Goal: Task Accomplishment & Management: Complete application form

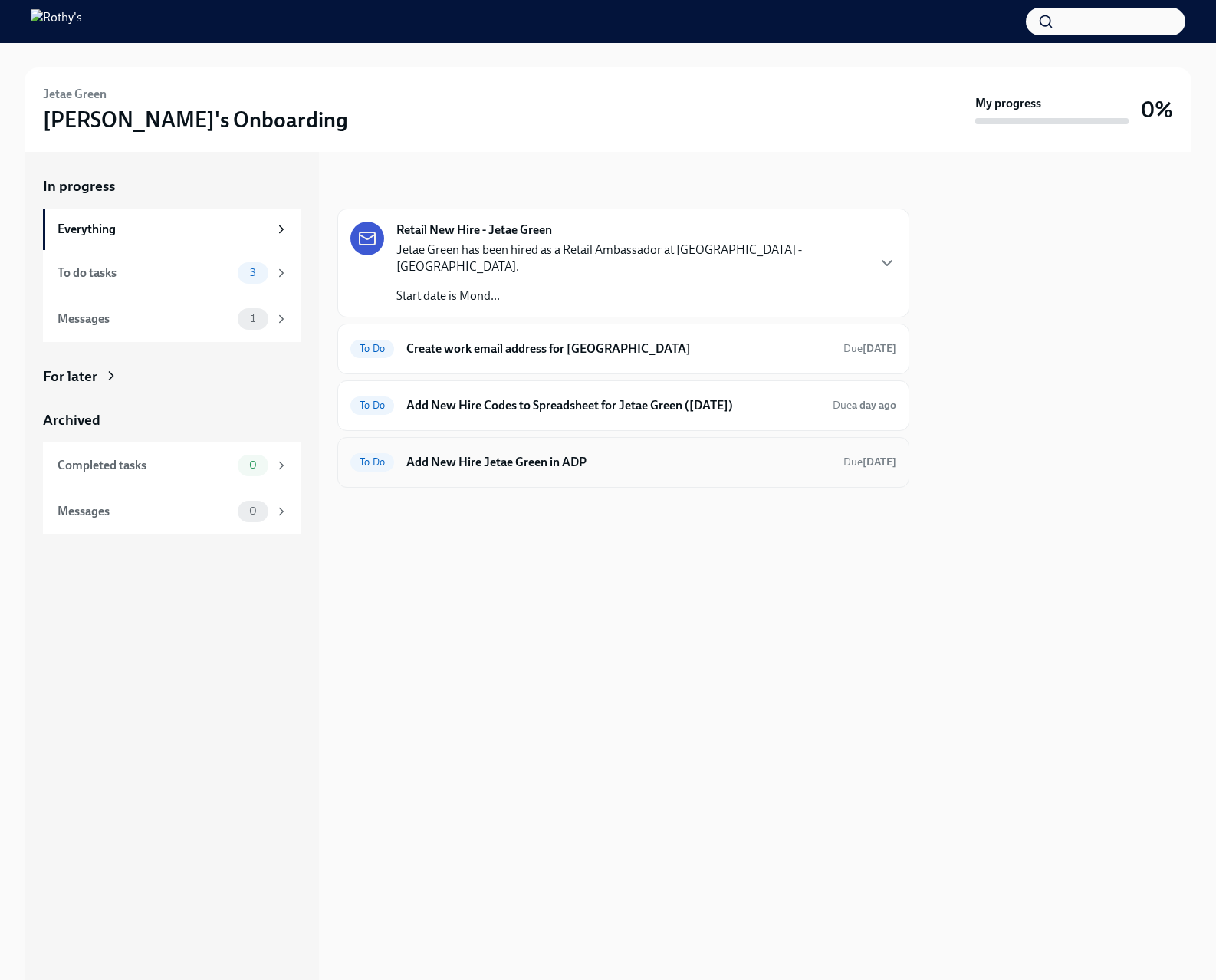
click at [522, 453] on div "To Do Add New Hire Jetae Green in ADP Due [DATE]" at bounding box center [623, 462] width 546 height 25
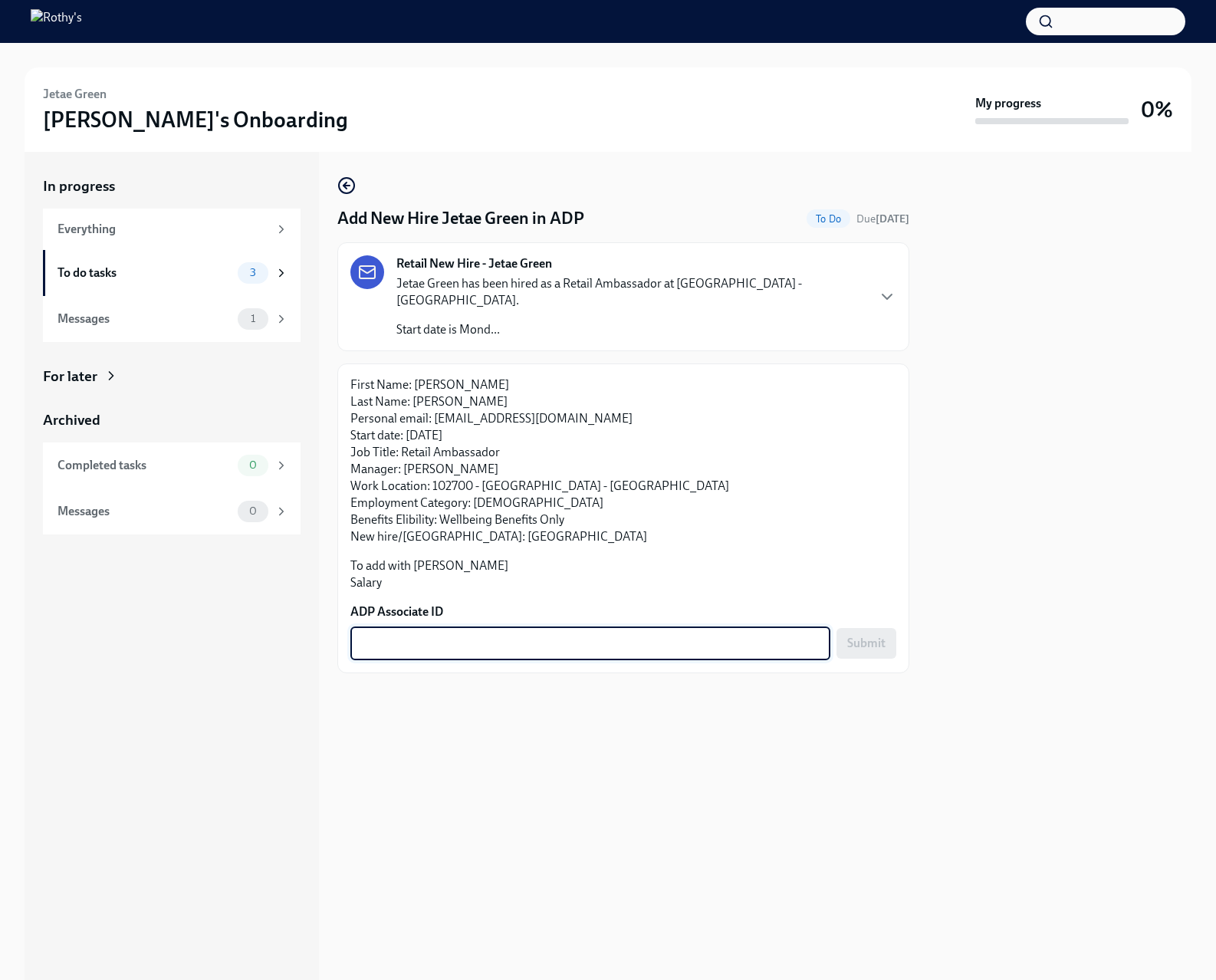
click at [542, 634] on textarea "ADP Associate ID" at bounding box center [591, 643] width 462 height 18
paste textarea "IABIYV3O7"
type textarea "IABIYV3O7"
click at [666, 701] on div at bounding box center [623, 697] width 572 height 49
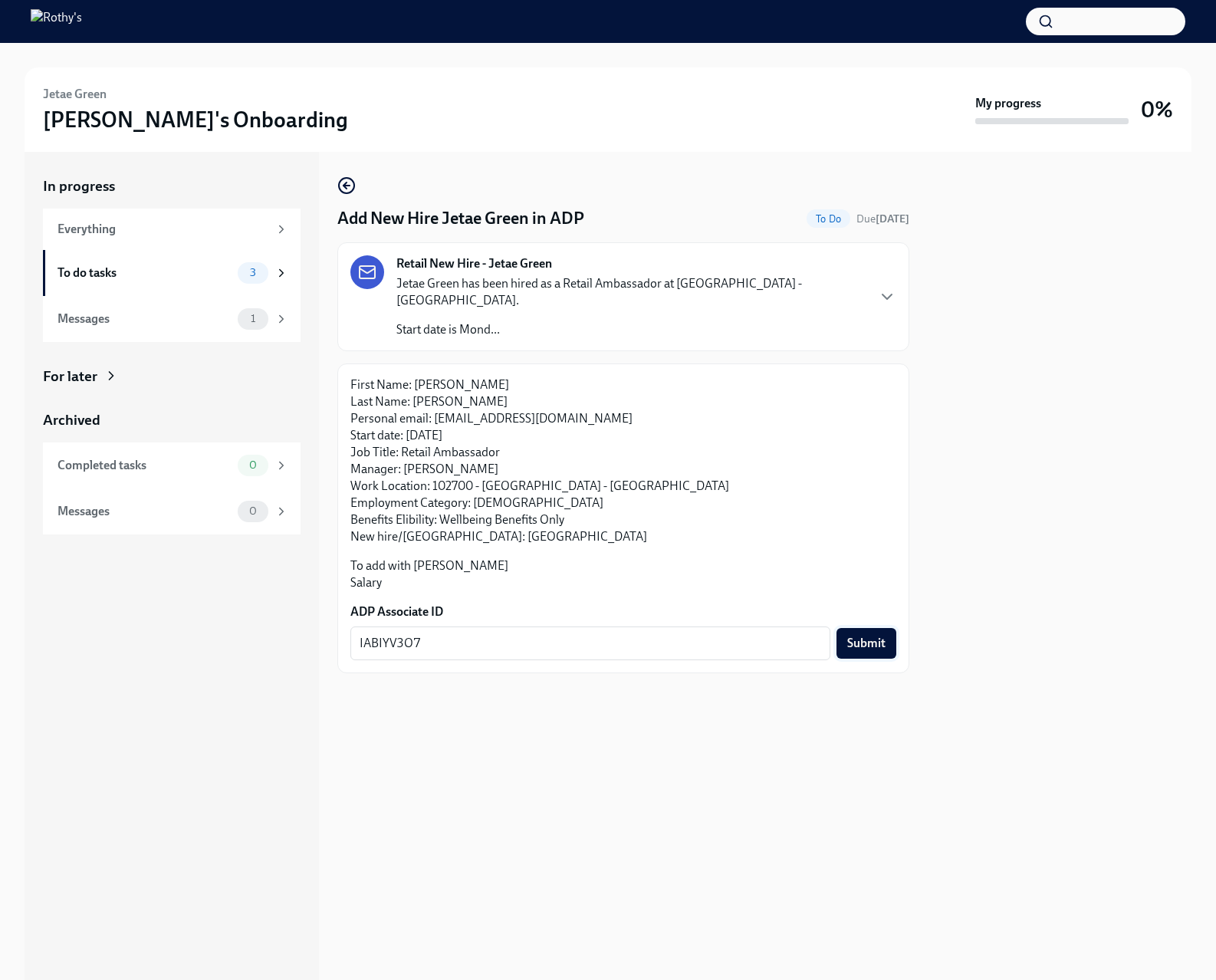
click at [875, 636] on span "Submit" at bounding box center [866, 643] width 38 height 15
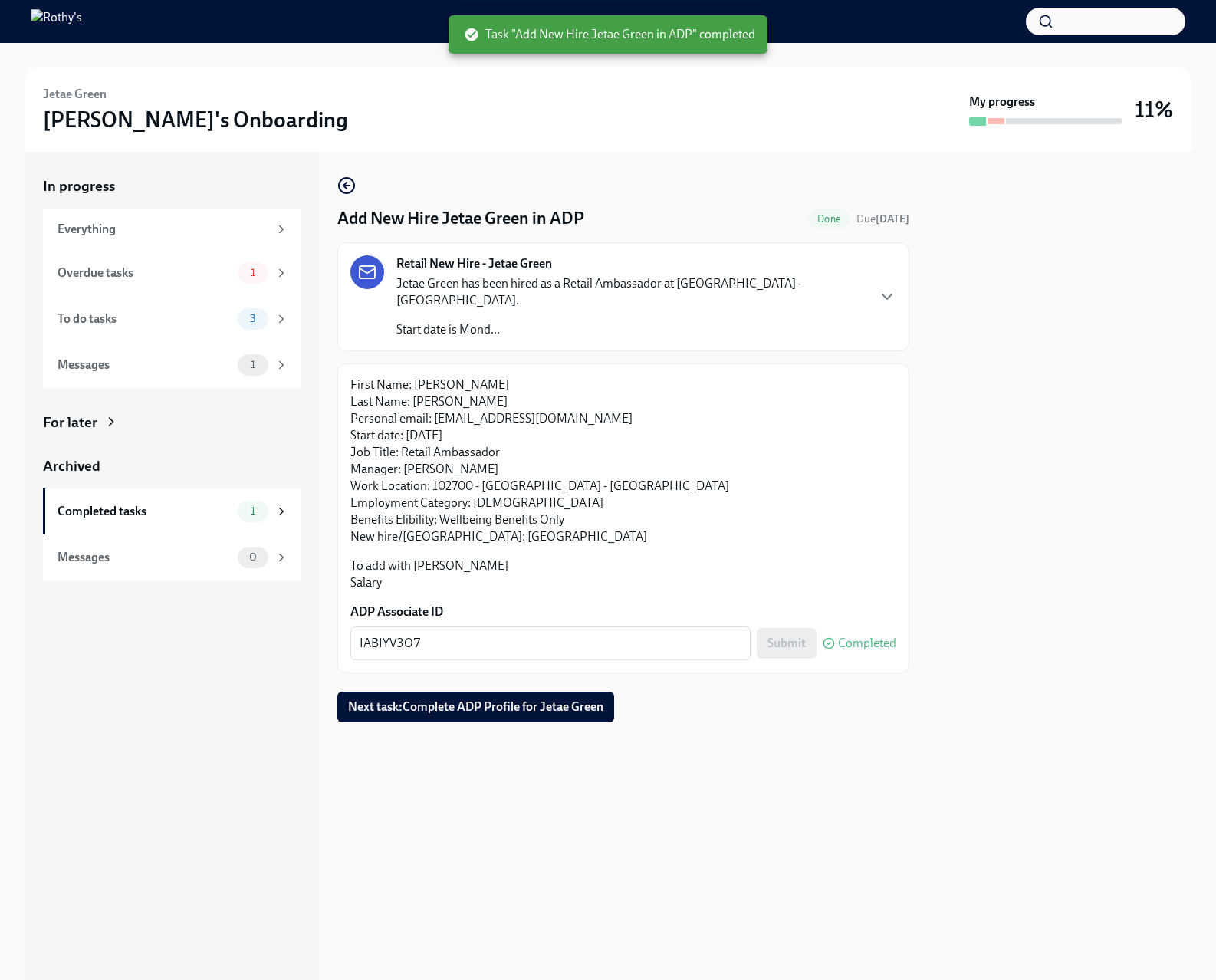
click at [212, 272] on div "Overdue tasks" at bounding box center [145, 273] width 174 height 17
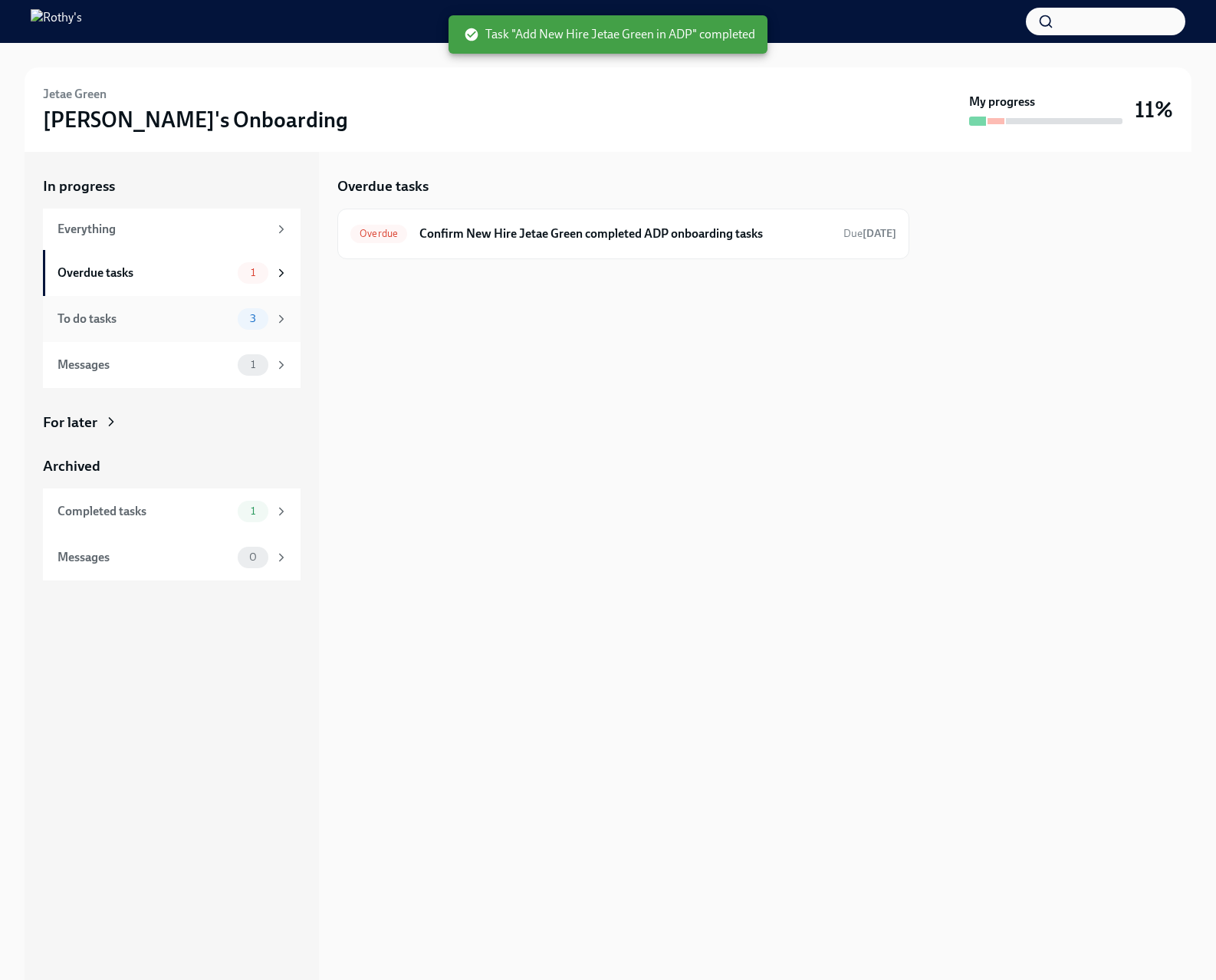
click at [206, 332] on div "To do tasks 3" at bounding box center [172, 319] width 258 height 46
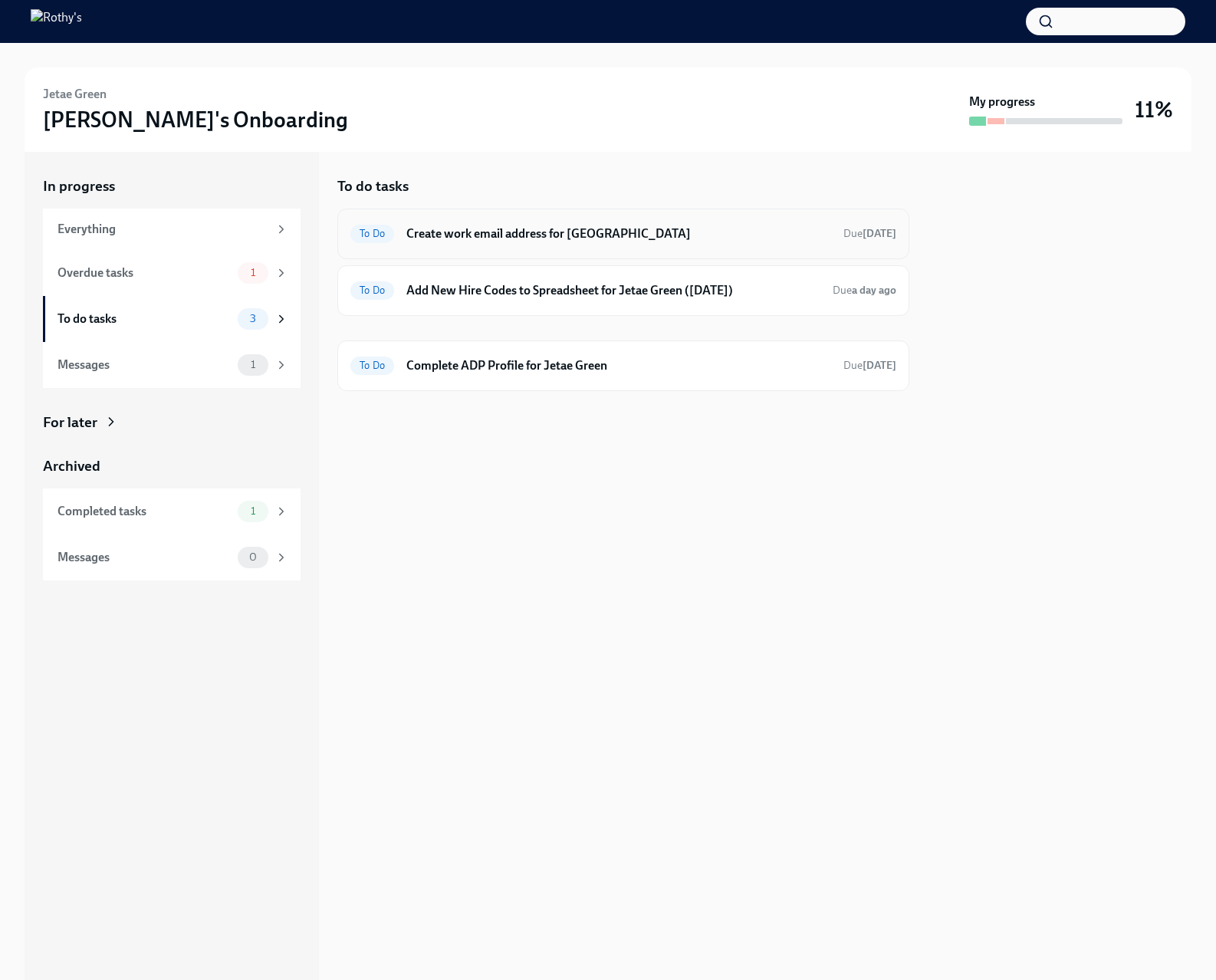
click at [582, 236] on h6 "Create work email address for Jetae Green" at bounding box center [618, 233] width 425 height 17
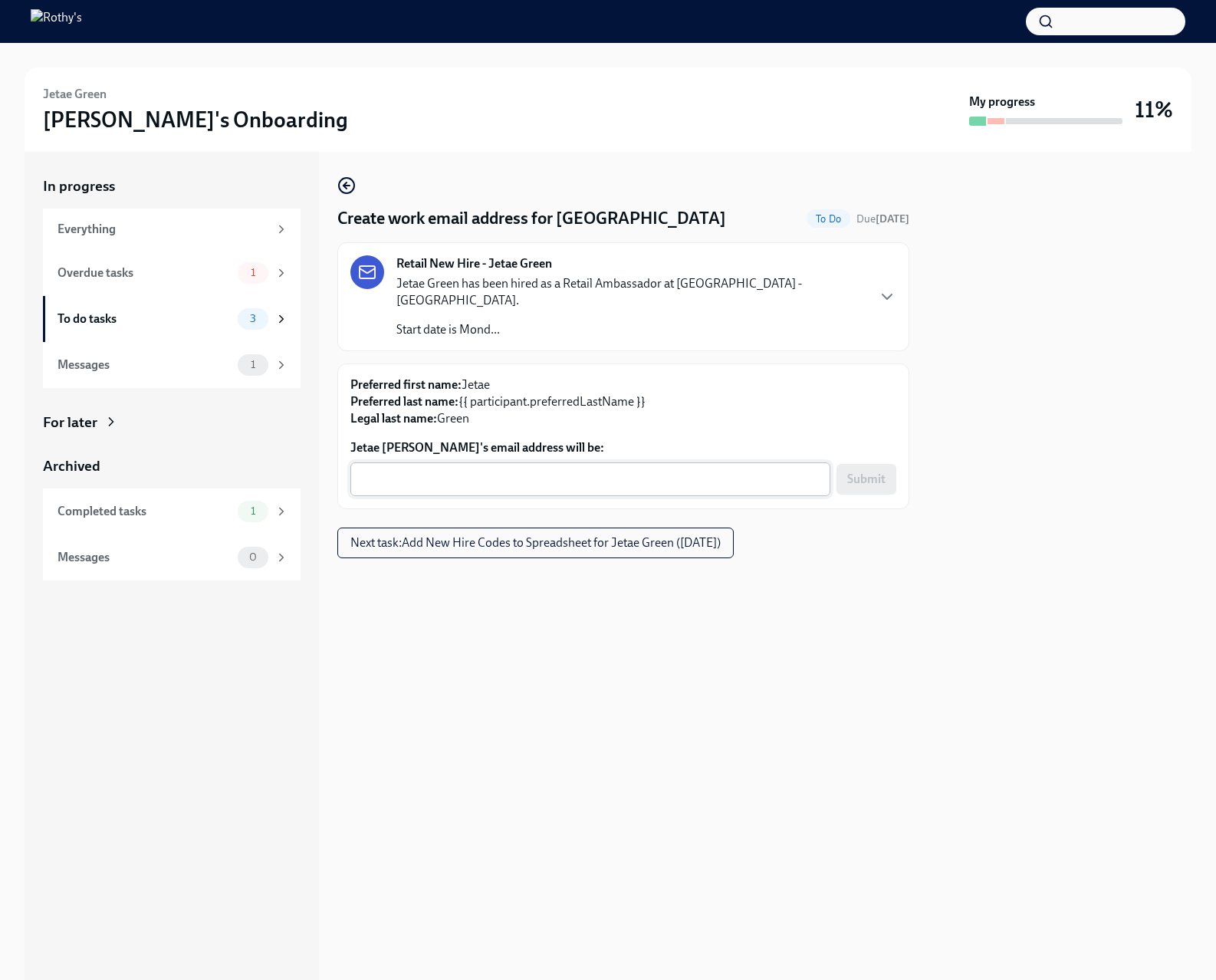
click at [438, 470] on textarea "Jetae Green's email address will be:" at bounding box center [591, 479] width 462 height 18
paste textarea "Jetaegreen@rothys.com"
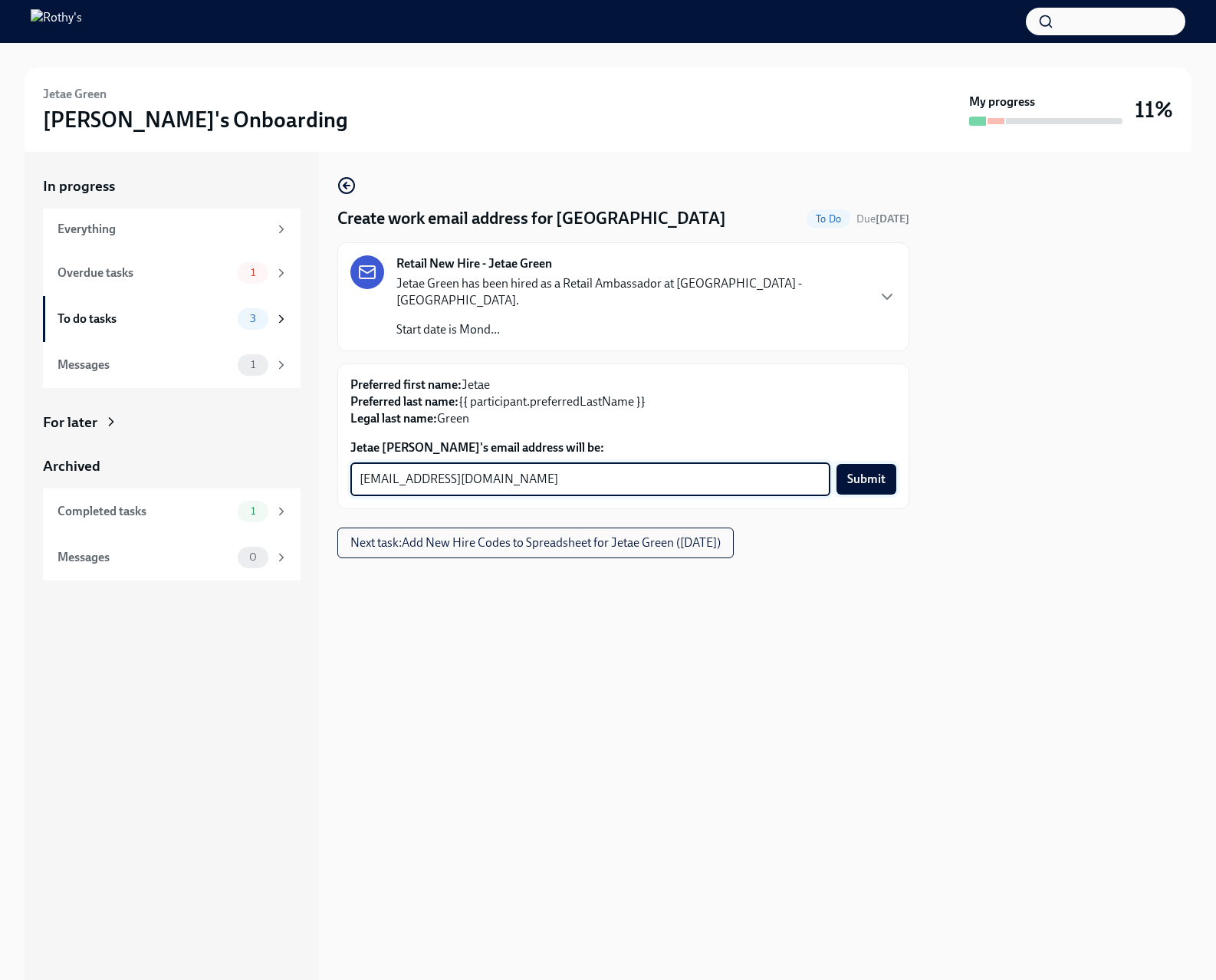
type textarea "Jetaegreen@rothys.com"
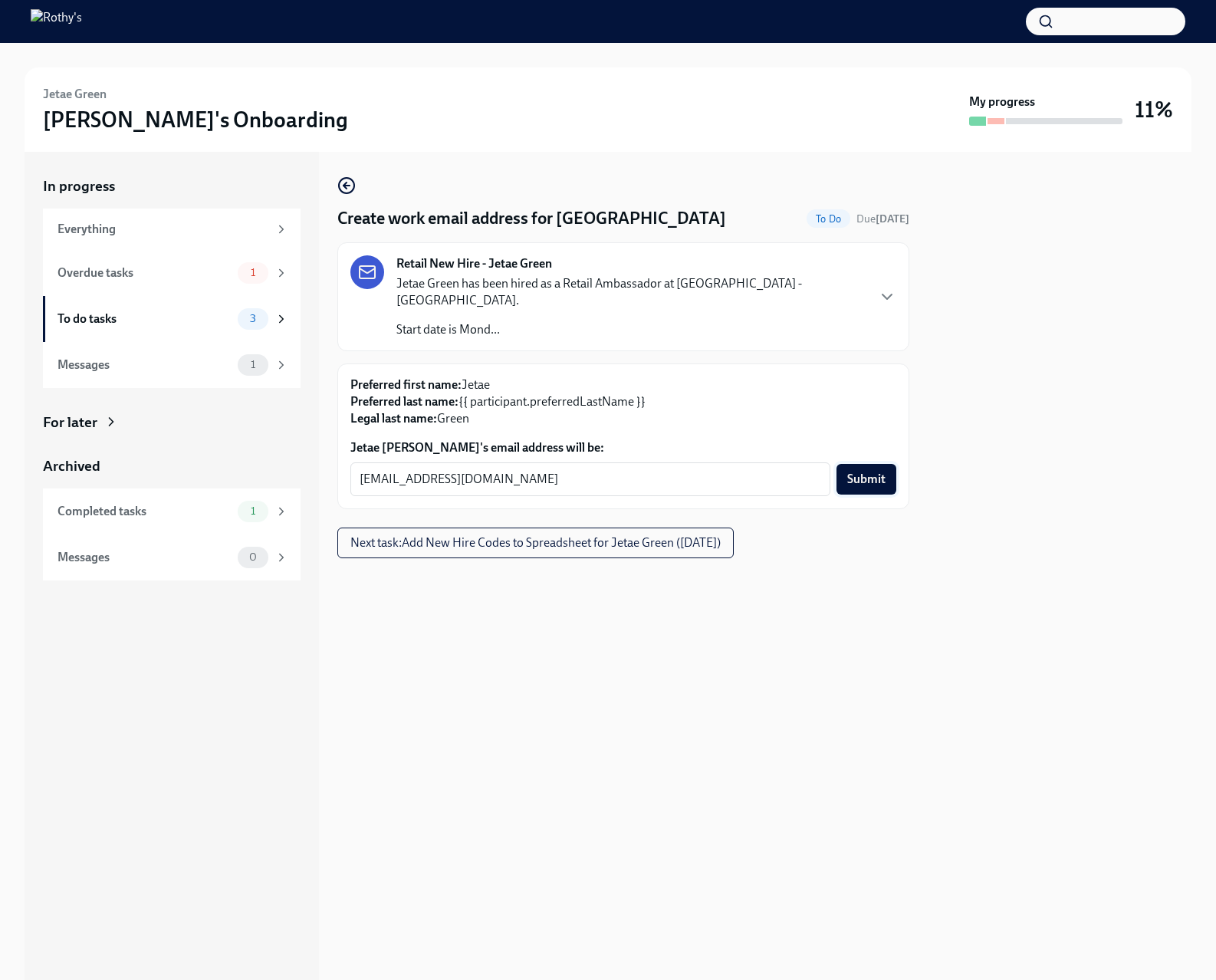
click at [877, 472] on span "Submit" at bounding box center [866, 479] width 38 height 15
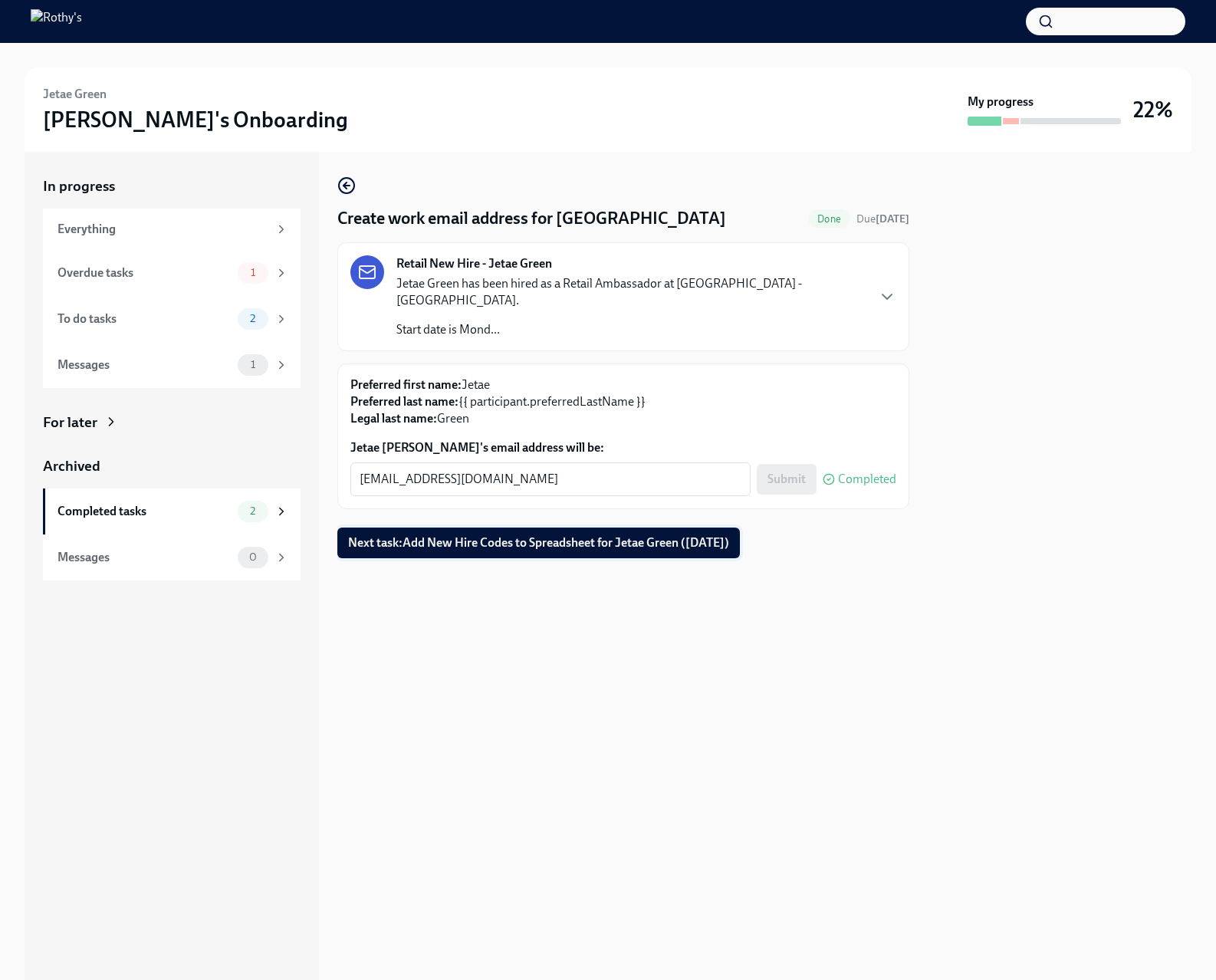
click at [546, 535] on span "Next task : Add New Hire Codes to Spreadsheet for Jetae Green (09/22/2025)" at bounding box center [538, 542] width 381 height 15
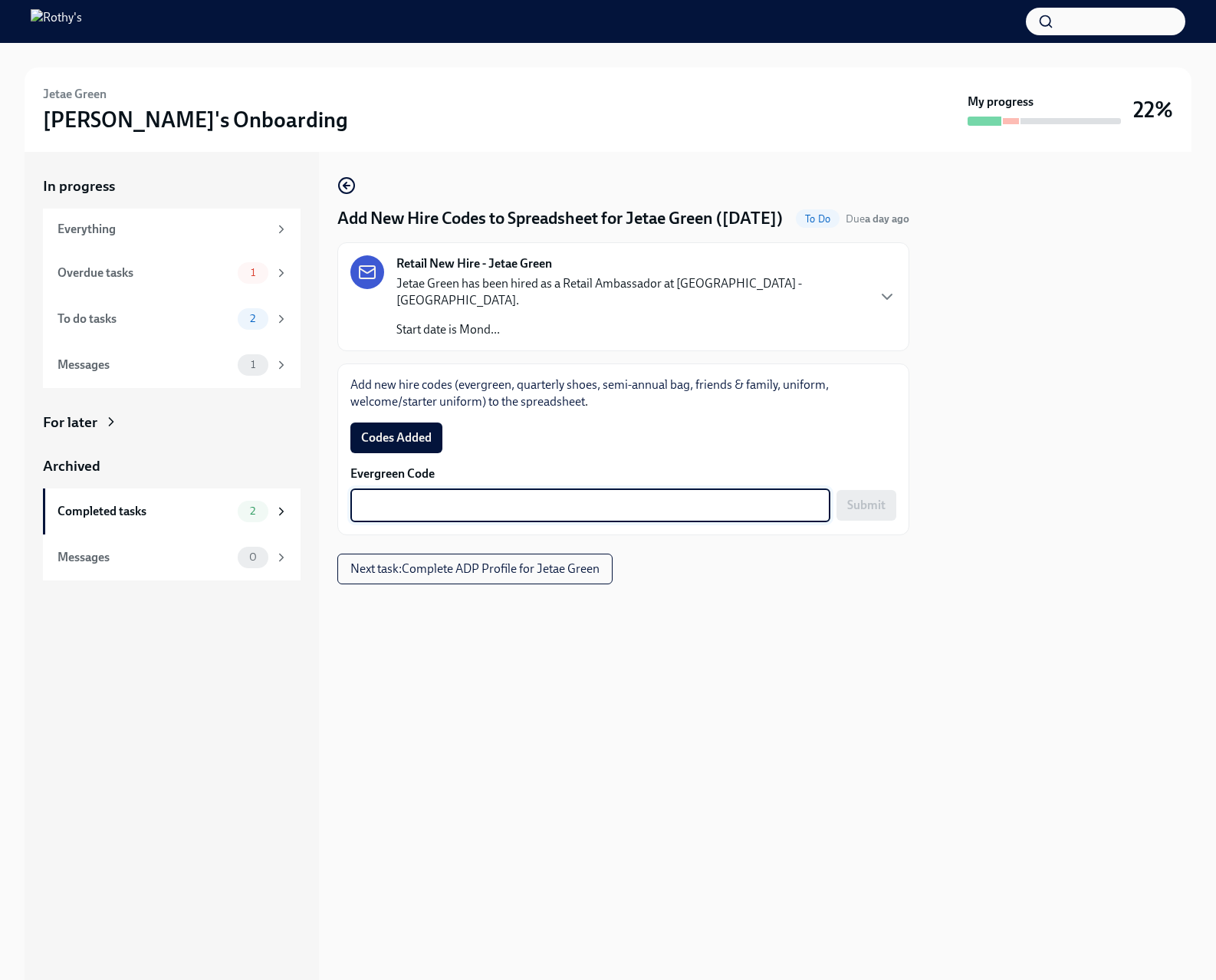
click at [622, 507] on textarea "Evergreen Code" at bounding box center [591, 505] width 462 height 18
paste textarea "E-FF-696B36"
type textarea "E-FF-696B36"
click at [865, 510] on span "Submit" at bounding box center [866, 505] width 38 height 15
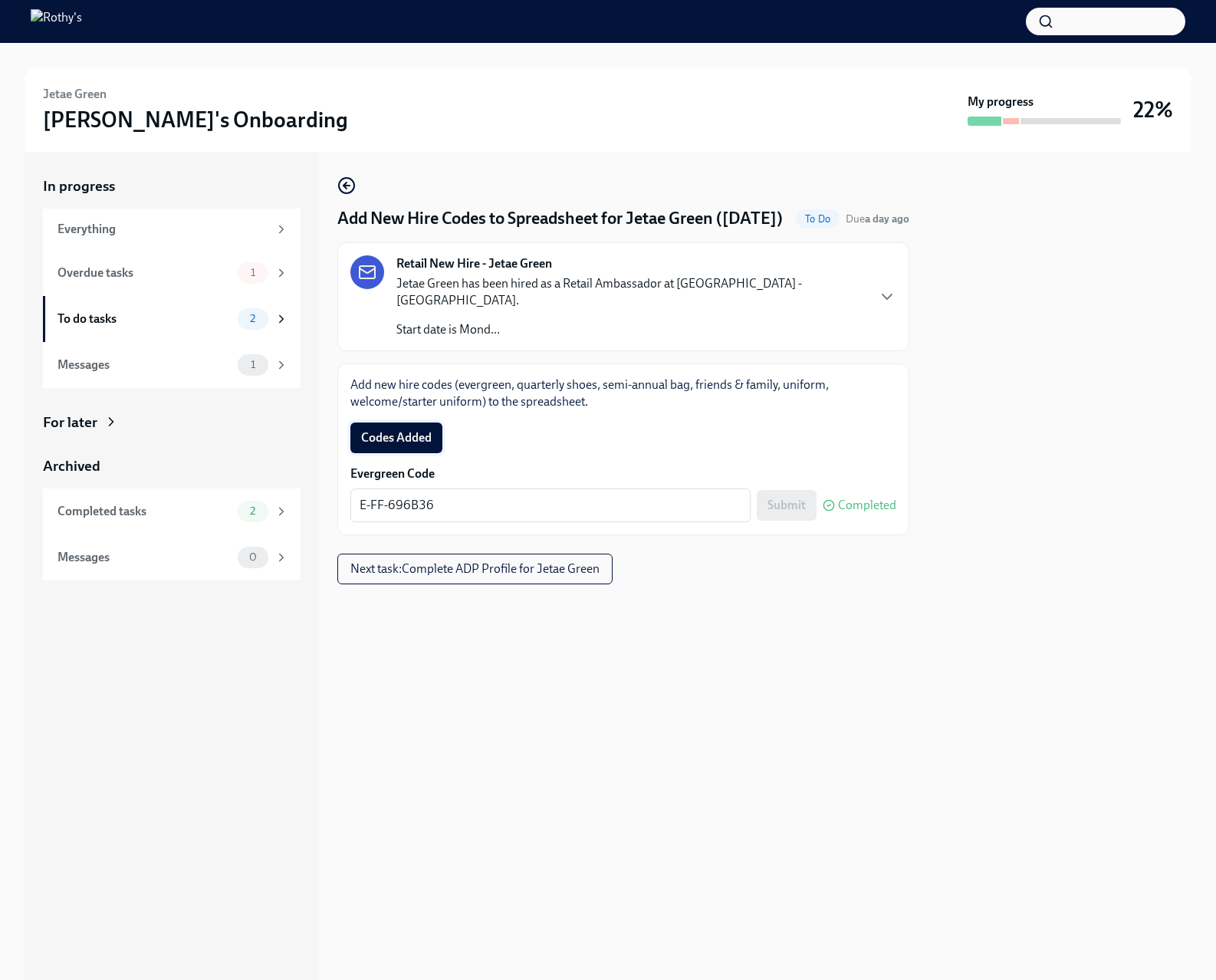
click at [412, 446] on span "Codes Added" at bounding box center [396, 437] width 71 height 15
